Goal: Task Accomplishment & Management: Manage account settings

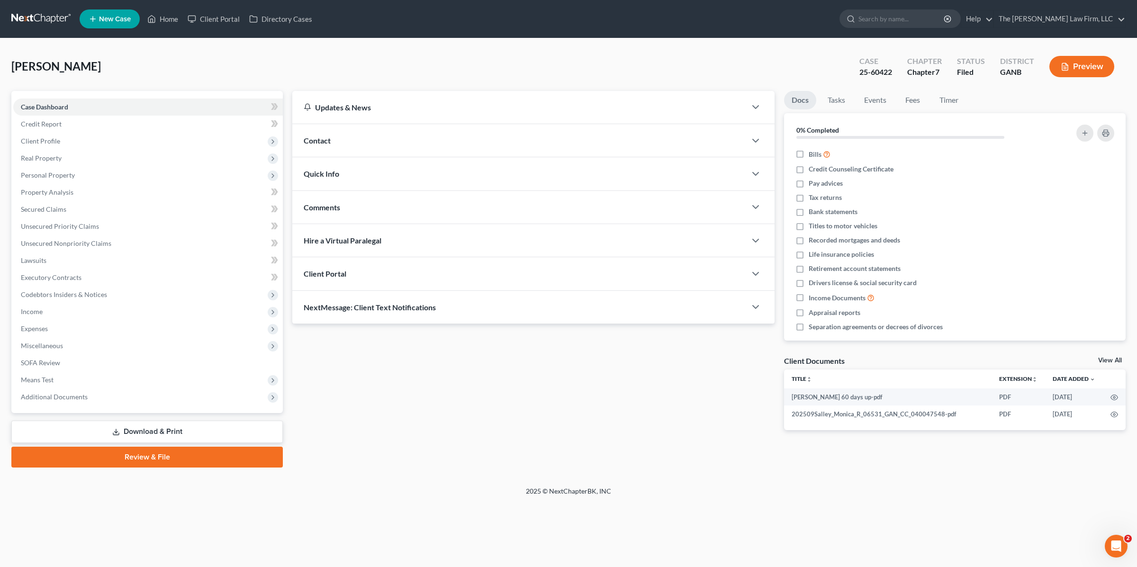
click at [419, 77] on div "[PERSON_NAME] Upgraded Case 25-60422 Chapter Chapter 7 Status Filed District GA…" at bounding box center [568, 70] width 1114 height 41
click at [68, 396] on span "Additional Documents" at bounding box center [54, 397] width 67 height 8
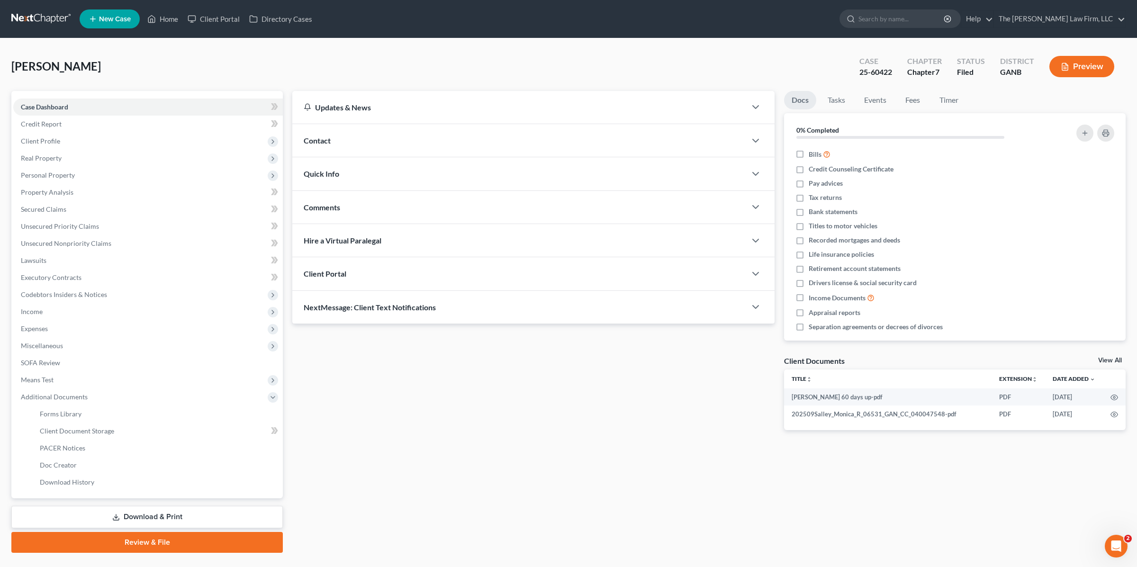
click at [457, 462] on div "Updates & News × [US_STATE] [GEOGRAPHIC_DATA] Notes Take a look at NextChapter'…" at bounding box center [708, 322] width 842 height 462
click at [430, 433] on div "Updates & News × [US_STATE] [GEOGRAPHIC_DATA] Notes Take a look at NextChapter'…" at bounding box center [533, 268] width 492 height 354
click at [113, 427] on link "Client Document Storage" at bounding box center [157, 430] width 251 height 17
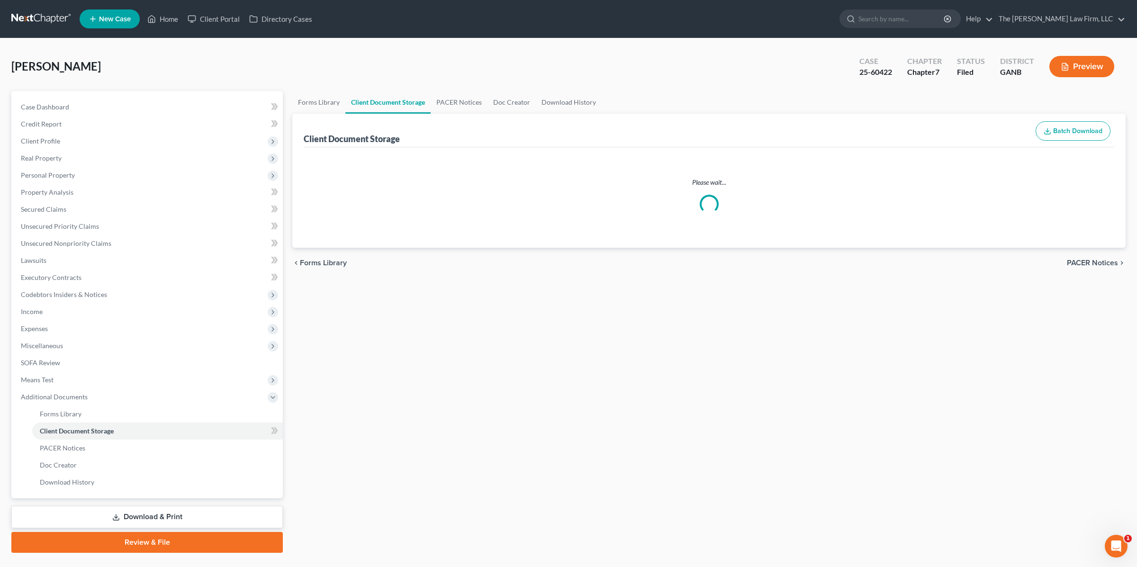
select select "5"
select select "35"
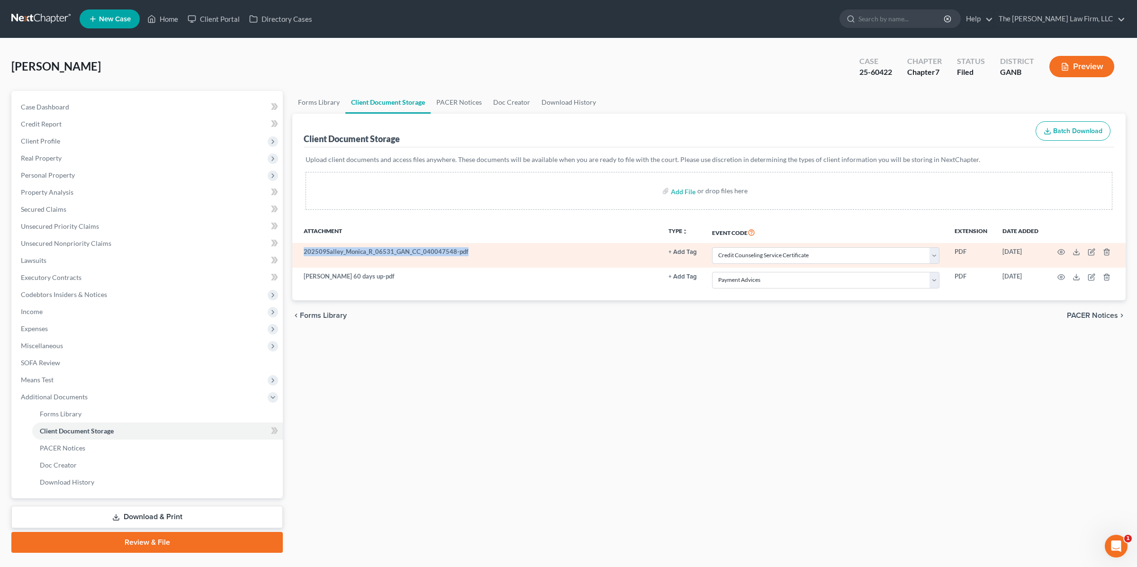
drag, startPoint x: 299, startPoint y: 250, endPoint x: 466, endPoint y: 251, distance: 167.2
click at [466, 251] on td "202509Salley_Monica_R_06531_GAN_CC_040047548-pdf" at bounding box center [476, 255] width 368 height 25
click at [476, 251] on td "202509Salley_Monica_R_06531_GAN_CC_040047548-pdf" at bounding box center [476, 255] width 368 height 25
